Goal: Task Accomplishment & Management: Manage account settings

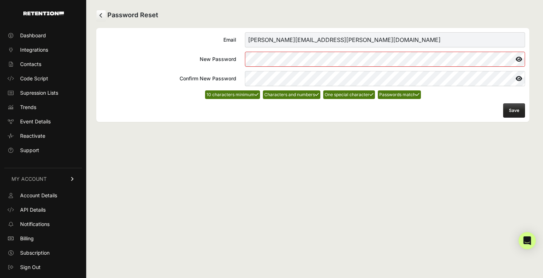
click at [509, 103] on form "Email [PERSON_NAME][EMAIL_ADDRESS][PERSON_NAME][DOMAIN_NAME] New Password Confi…" at bounding box center [312, 74] width 424 height 85
click at [38, 238] on link "Billing" at bounding box center [43, 238] width 78 height 11
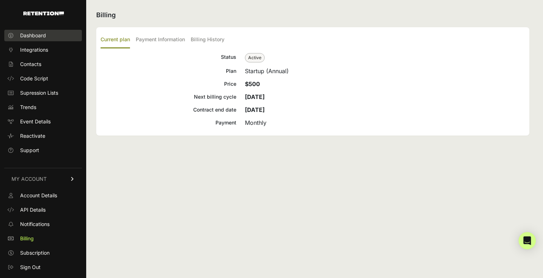
click at [49, 32] on link "Dashboard" at bounding box center [43, 35] width 78 height 11
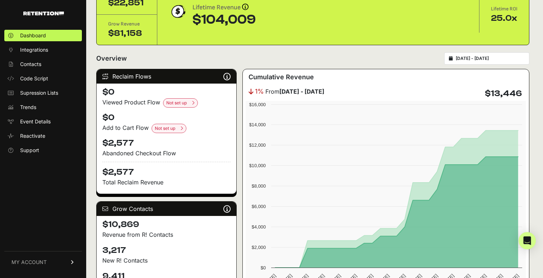
scroll to position [46, 0]
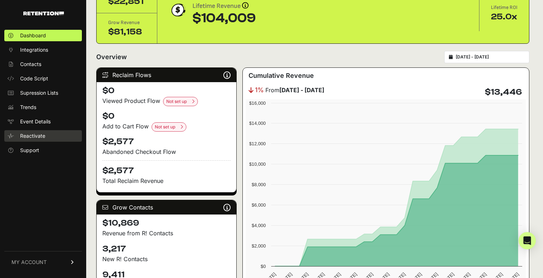
click at [38, 136] on span "Reactivate" at bounding box center [32, 135] width 25 height 7
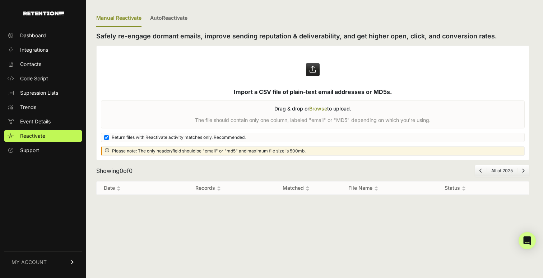
click at [47, 263] on link "MY ACCOUNT" at bounding box center [43, 262] width 78 height 22
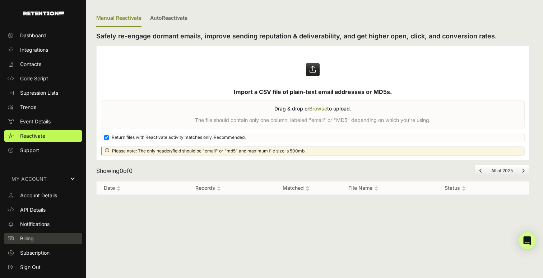
click at [38, 235] on link "Billing" at bounding box center [43, 238] width 78 height 11
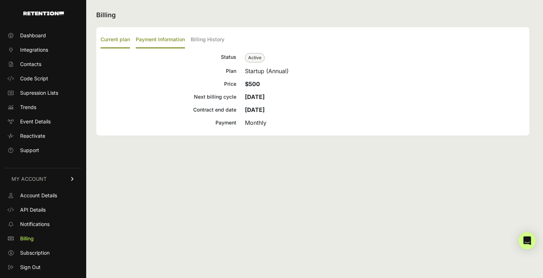
click at [154, 44] on label "Payment Information" at bounding box center [160, 40] width 49 height 17
click at [0, 0] on input "Payment Information" at bounding box center [0, 0] width 0 height 0
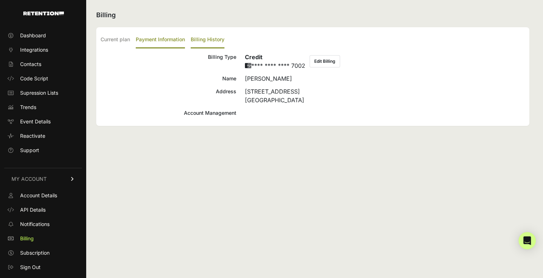
click at [208, 39] on label "Billing History" at bounding box center [208, 40] width 34 height 17
click at [0, 0] on input "Billing History" at bounding box center [0, 0] width 0 height 0
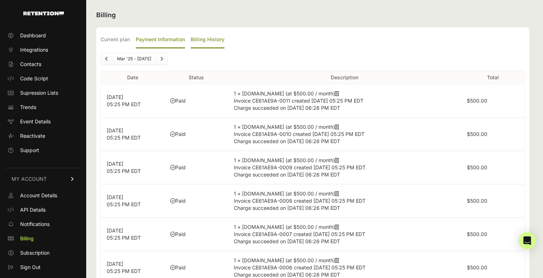
click at [173, 42] on label "Payment Information" at bounding box center [160, 40] width 49 height 17
click at [0, 0] on input "Payment Information" at bounding box center [0, 0] width 0 height 0
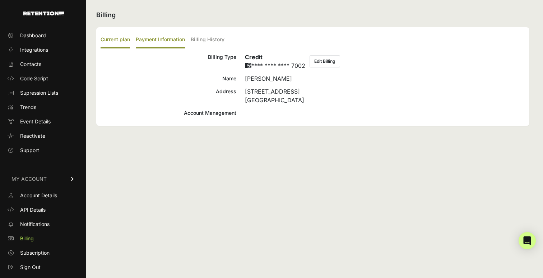
click at [129, 40] on label "Current plan" at bounding box center [114, 40] width 29 height 17
click at [0, 0] on input "Current plan" at bounding box center [0, 0] width 0 height 0
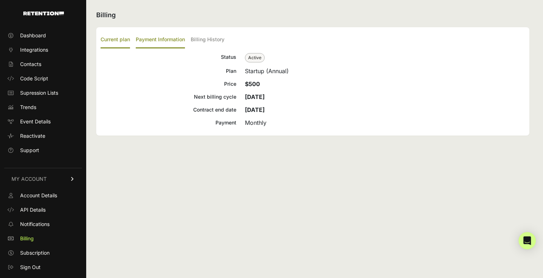
click at [149, 41] on label "Payment Information" at bounding box center [160, 40] width 49 height 17
click at [0, 0] on input "Payment Information" at bounding box center [0, 0] width 0 height 0
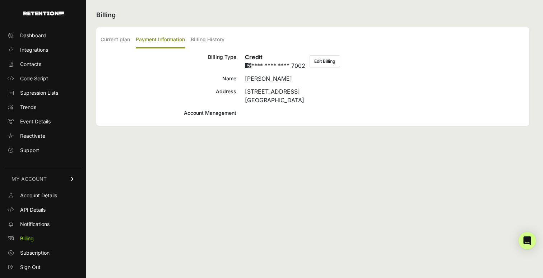
click at [214, 118] on div "Current plan Payment Information Billing History Status Active Plan Startup (An…" at bounding box center [312, 76] width 433 height 99
click at [206, 44] on label "Billing History" at bounding box center [208, 40] width 34 height 17
click at [0, 0] on input "Billing History" at bounding box center [0, 0] width 0 height 0
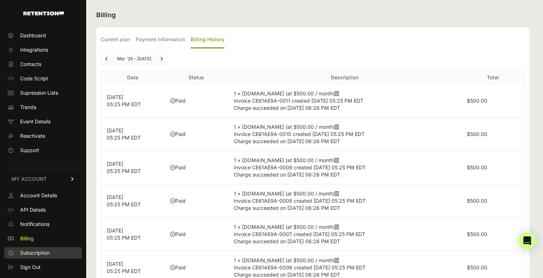
click at [30, 257] on link "Subscription" at bounding box center [43, 252] width 78 height 11
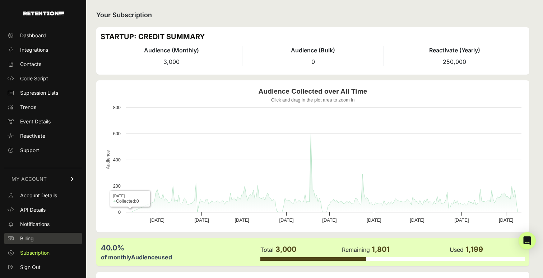
click at [31, 238] on span "Billing" at bounding box center [27, 238] width 14 height 7
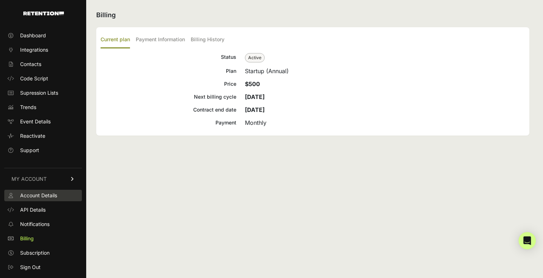
click at [39, 196] on span "Account Details" at bounding box center [38, 195] width 37 height 7
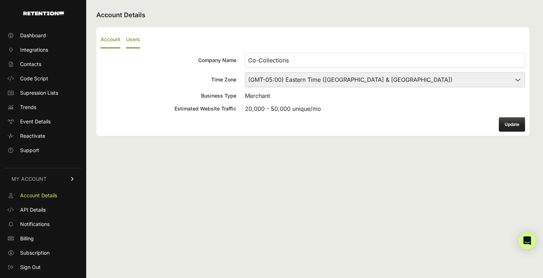
click at [133, 46] on label "Users" at bounding box center [133, 40] width 14 height 17
click at [0, 0] on input "Users" at bounding box center [0, 0] width 0 height 0
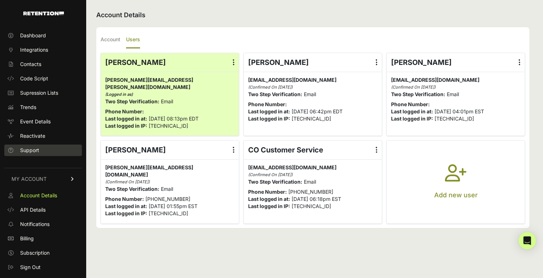
click at [34, 153] on span "Support" at bounding box center [29, 150] width 19 height 7
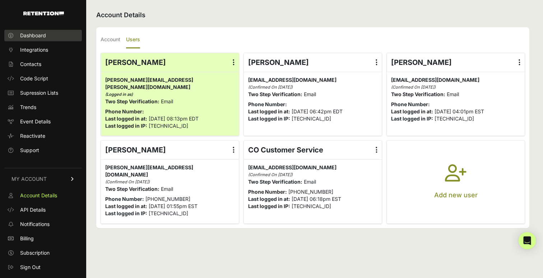
click at [46, 36] on link "Dashboard" at bounding box center [43, 35] width 78 height 11
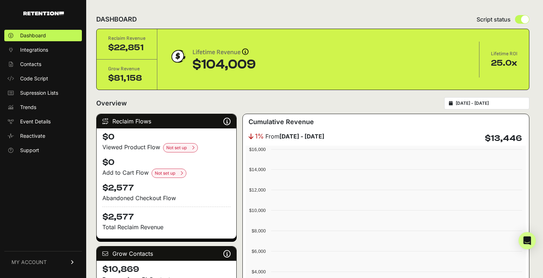
click at [36, 54] on link "Integrations" at bounding box center [43, 49] width 78 height 11
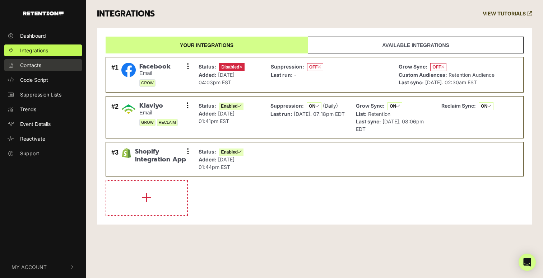
click at [35, 68] on span "Contacts" at bounding box center [30, 65] width 21 height 8
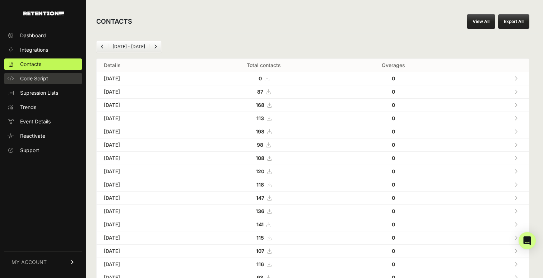
click at [34, 83] on link "Code Script" at bounding box center [43, 78] width 78 height 11
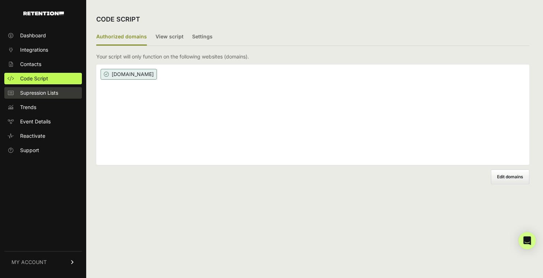
click at [29, 98] on link "Supression Lists" at bounding box center [43, 92] width 78 height 11
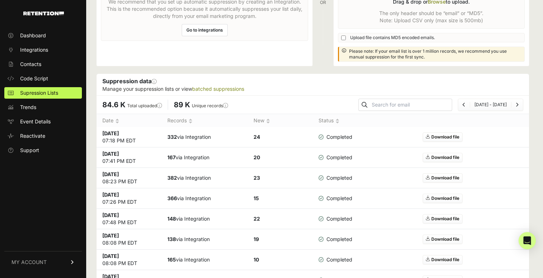
scroll to position [111, 0]
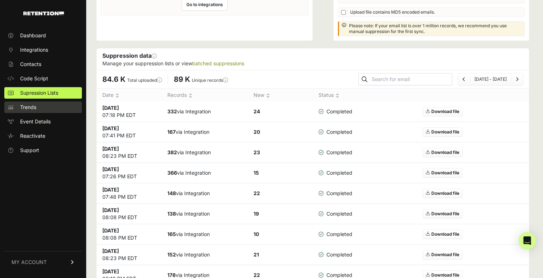
click at [42, 106] on link "Trends" at bounding box center [43, 107] width 78 height 11
click at [48, 102] on link "Trends" at bounding box center [43, 107] width 78 height 11
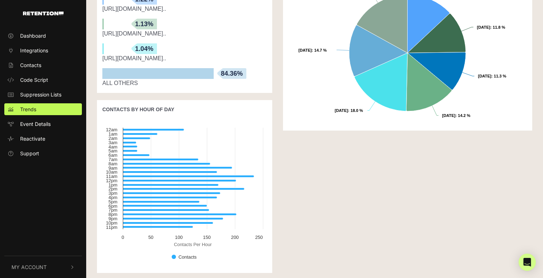
scroll to position [381, 0]
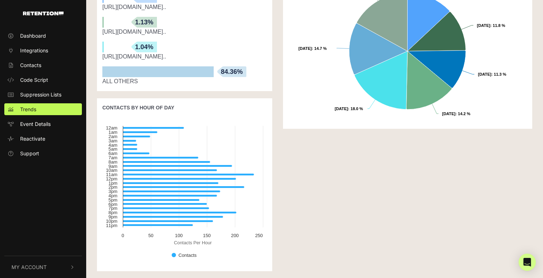
click at [46, 266] on span "My Account" at bounding box center [28, 267] width 35 height 8
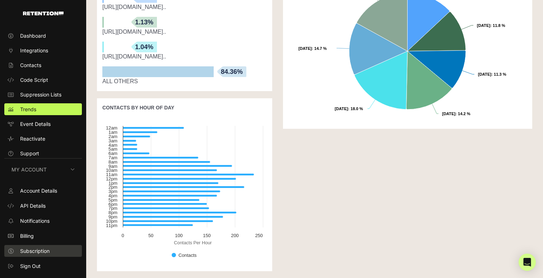
click at [46, 253] on span "Subscription" at bounding box center [34, 251] width 29 height 8
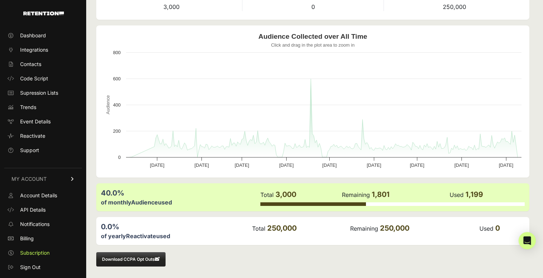
scroll to position [56, 0]
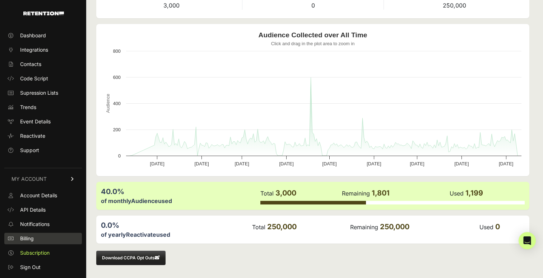
click at [32, 235] on span "Billing" at bounding box center [27, 238] width 14 height 7
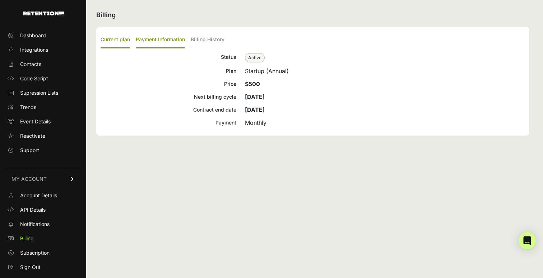
click at [170, 41] on label "Payment Information" at bounding box center [160, 40] width 49 height 17
click at [0, 0] on input "Payment Information" at bounding box center [0, 0] width 0 height 0
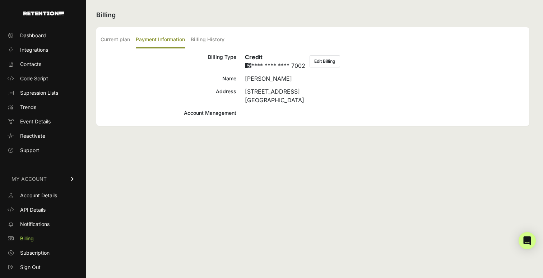
click at [321, 57] on button "Edit Billing" at bounding box center [324, 61] width 31 height 12
click at [35, 229] on link "Notifications" at bounding box center [43, 224] width 78 height 11
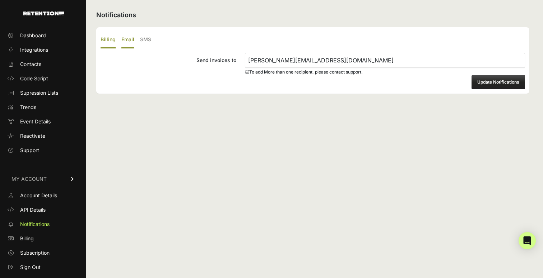
click at [130, 43] on label "Email" at bounding box center [127, 40] width 13 height 17
click at [0, 0] on input "Email" at bounding box center [0, 0] width 0 height 0
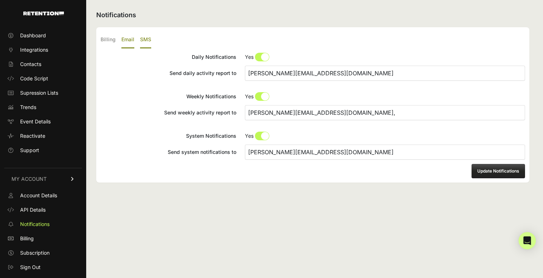
click at [140, 43] on label "SMS" at bounding box center [145, 40] width 11 height 17
click at [0, 0] on input "SMS" at bounding box center [0, 0] width 0 height 0
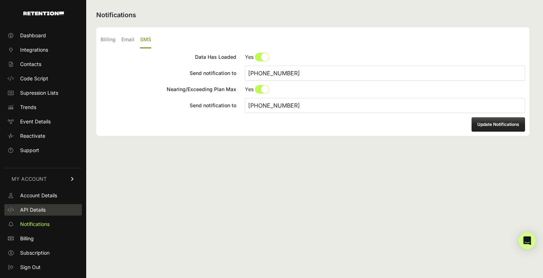
click at [34, 215] on link "API Details" at bounding box center [43, 209] width 78 height 11
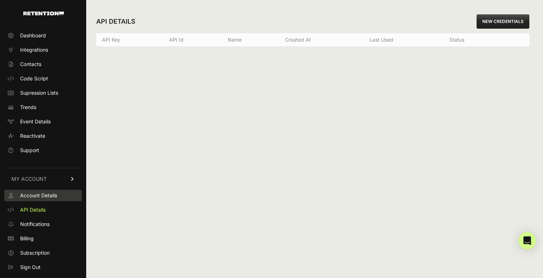
click at [36, 198] on span "Account Details" at bounding box center [38, 195] width 37 height 7
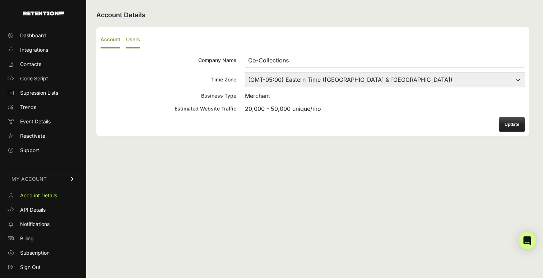
click at [136, 34] on label "Users" at bounding box center [133, 40] width 14 height 17
click at [0, 0] on input "Users" at bounding box center [0, 0] width 0 height 0
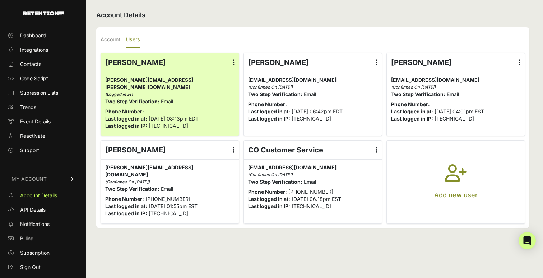
click at [463, 200] on button "Add new user" at bounding box center [455, 182] width 138 height 83
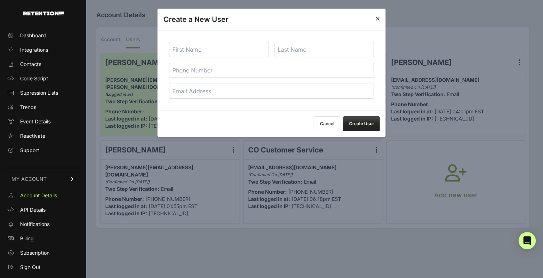
click at [203, 53] on input "text" at bounding box center [219, 49] width 100 height 15
type input "[PERSON_NAME]"
type input "T"
type input "N"
type input "Noesner"
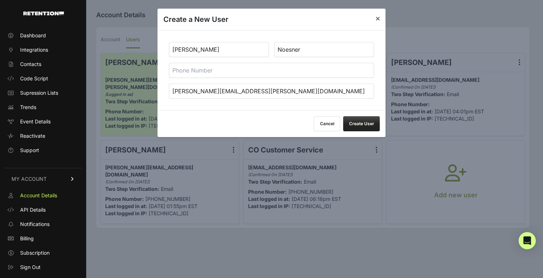
type input "[PERSON_NAME][EMAIL_ADDRESS][PERSON_NAME][DOMAIN_NAME]"
click at [360, 126] on button "Create User" at bounding box center [361, 123] width 37 height 15
